Goal: Transaction & Acquisition: Purchase product/service

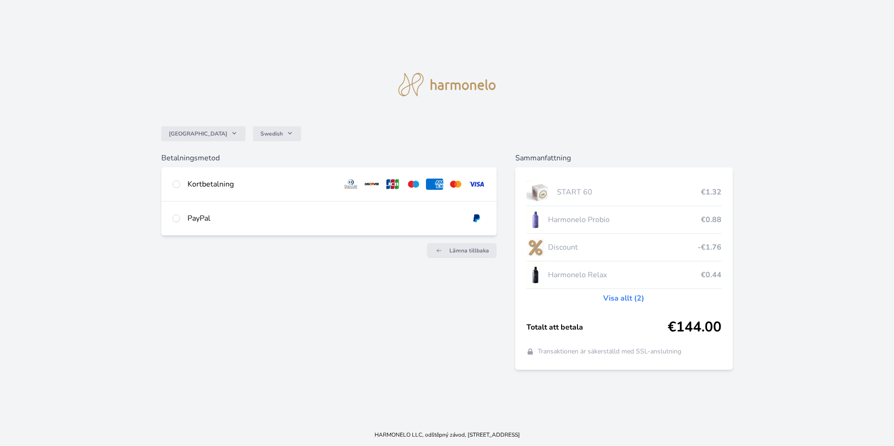
click at [180, 185] on div at bounding box center [176, 184] width 7 height 11
radio input "true"
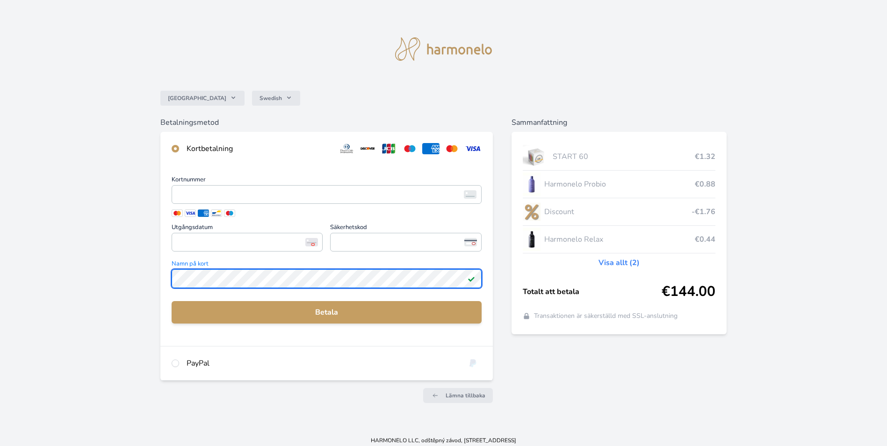
click at [130, 277] on div "Sverige Swedish Betalningsmetod Kortbetalning Kortnummer <p>Your browser does n…" at bounding box center [443, 214] width 887 height 429
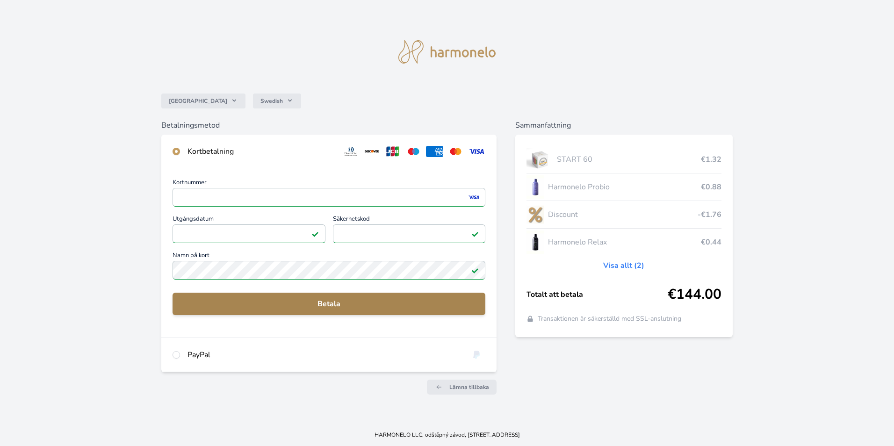
click at [321, 304] on span "Betala" at bounding box center [329, 303] width 298 height 11
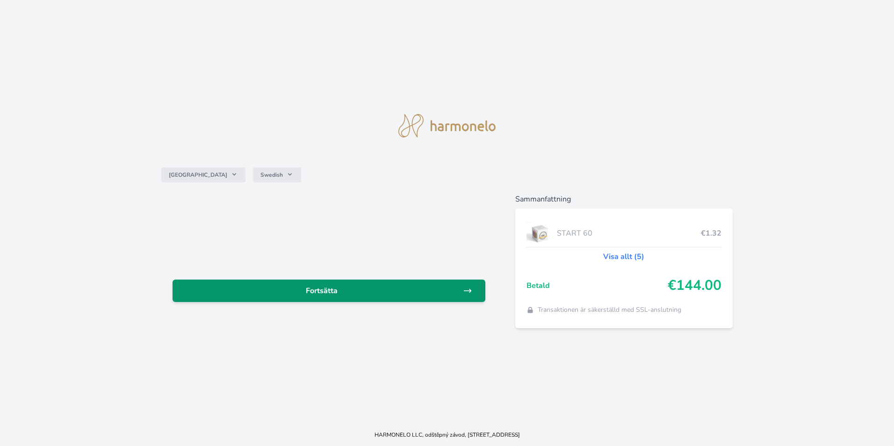
click at [319, 291] on span "Fortsätta" at bounding box center [321, 290] width 283 height 11
